Goal: Task Accomplishment & Management: Manage account settings

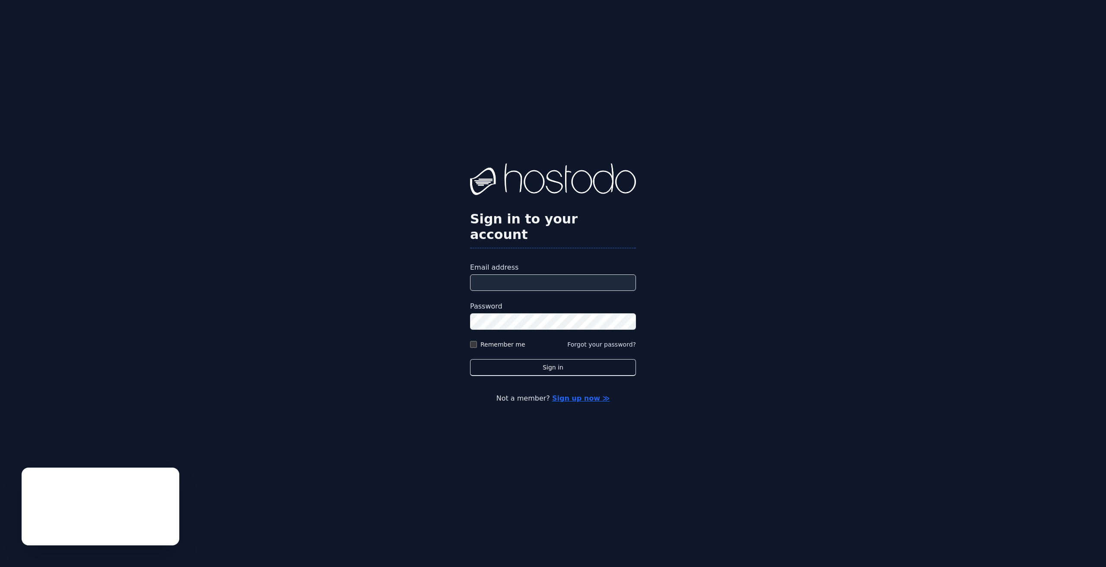
type input "**********"
click at [553, 360] on button "Sign in" at bounding box center [553, 367] width 166 height 17
click at [483, 2] on div "**********" at bounding box center [553, 283] width 1106 height 567
click at [701, 2] on div "**********" at bounding box center [553, 283] width 1106 height 567
